Goal: Information Seeking & Learning: Learn about a topic

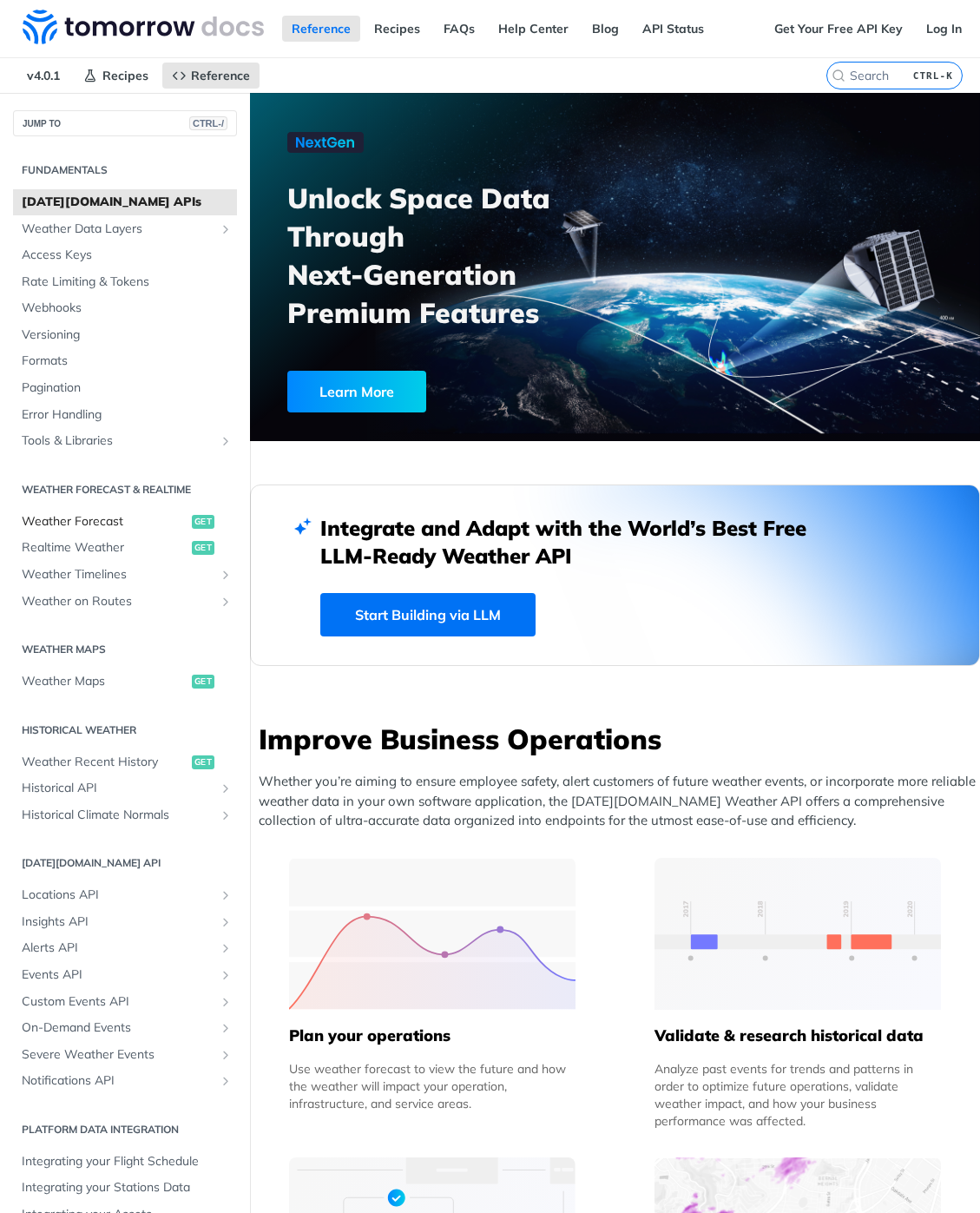
click at [125, 521] on span "Weather Forecast" at bounding box center [104, 522] width 166 height 18
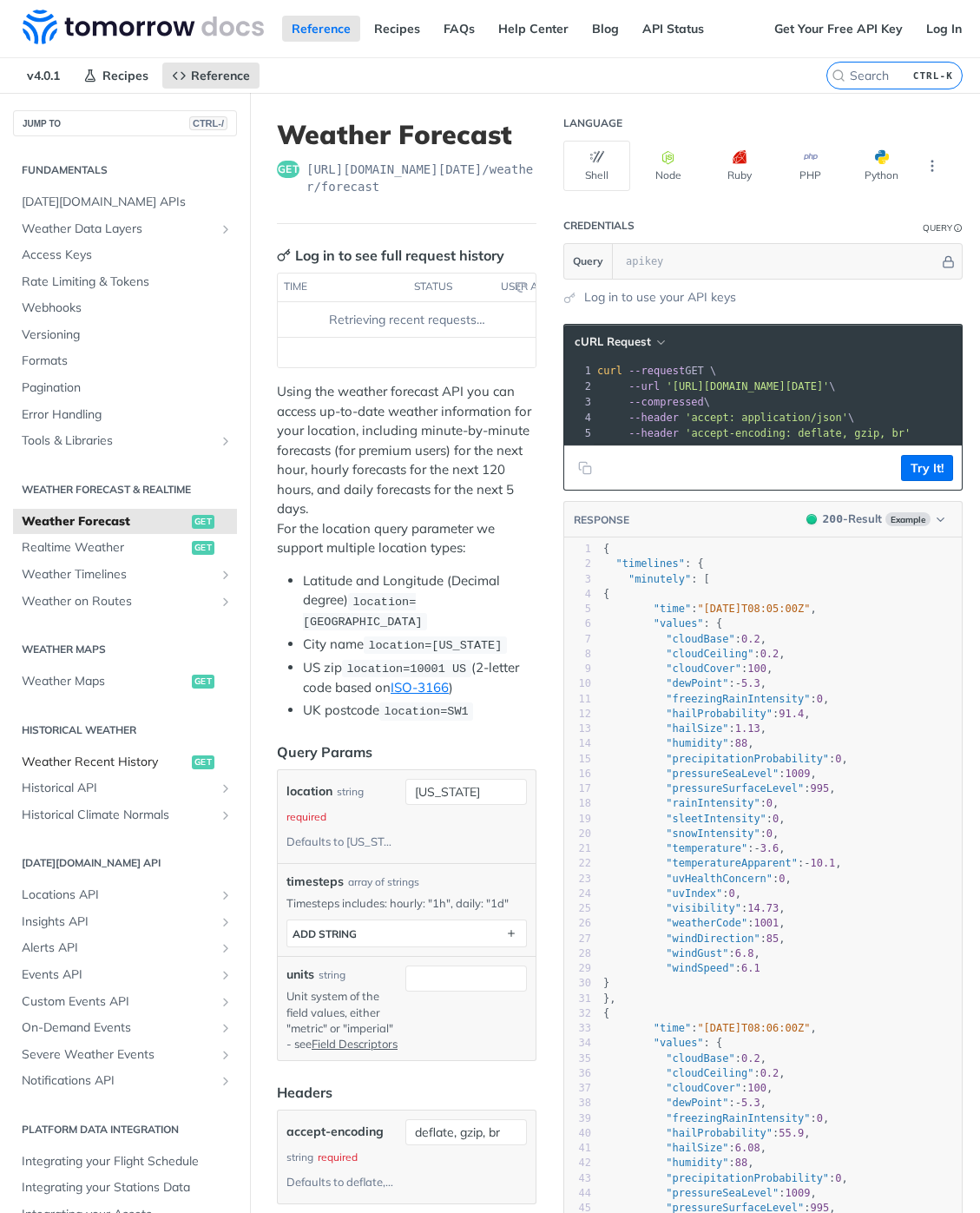
click at [125, 761] on span "Weather Recent History" at bounding box center [90, 761] width 137 height 16
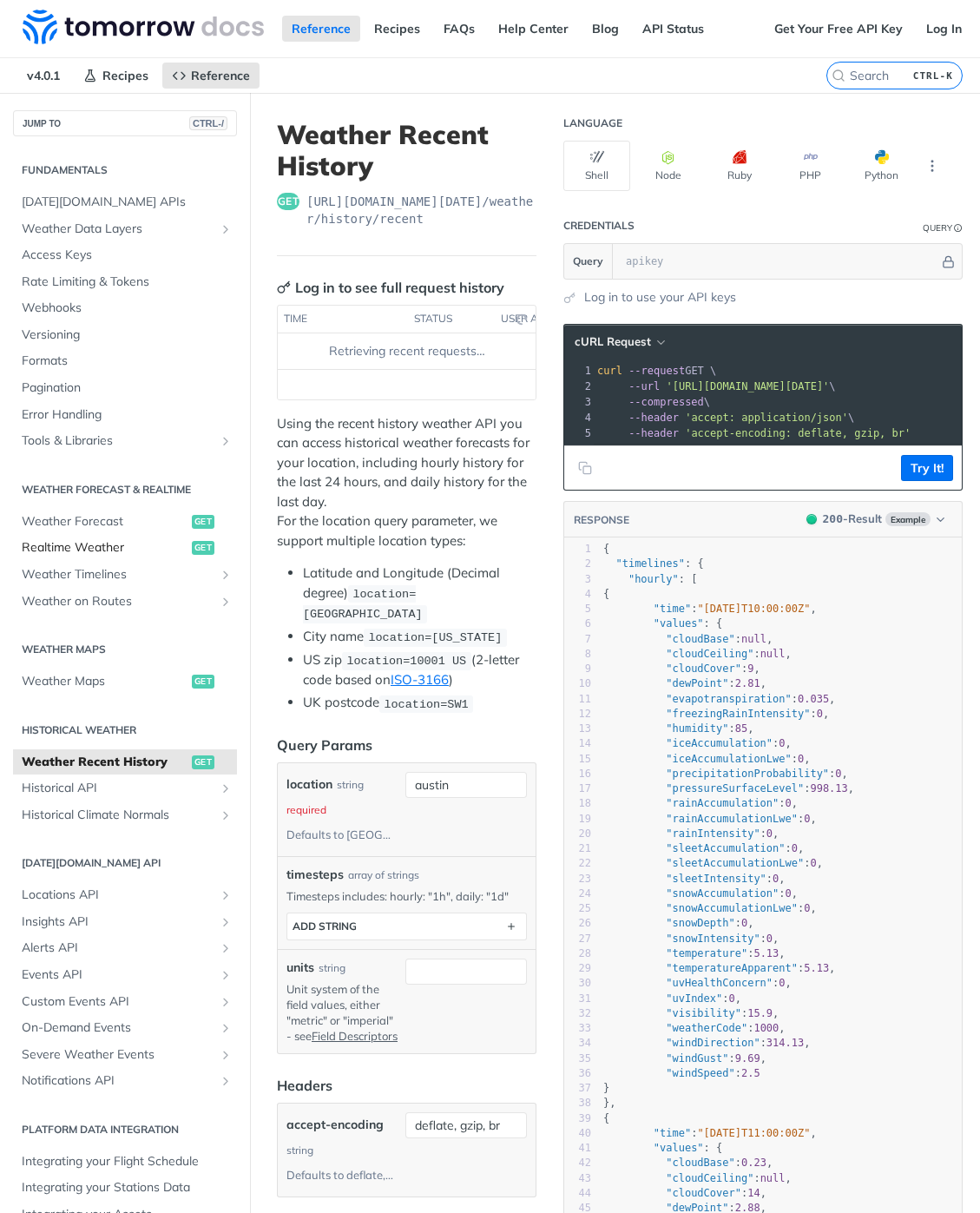
click at [125, 548] on span "Realtime Weather" at bounding box center [104, 548] width 166 height 18
